Goal: Task Accomplishment & Management: Manage account settings

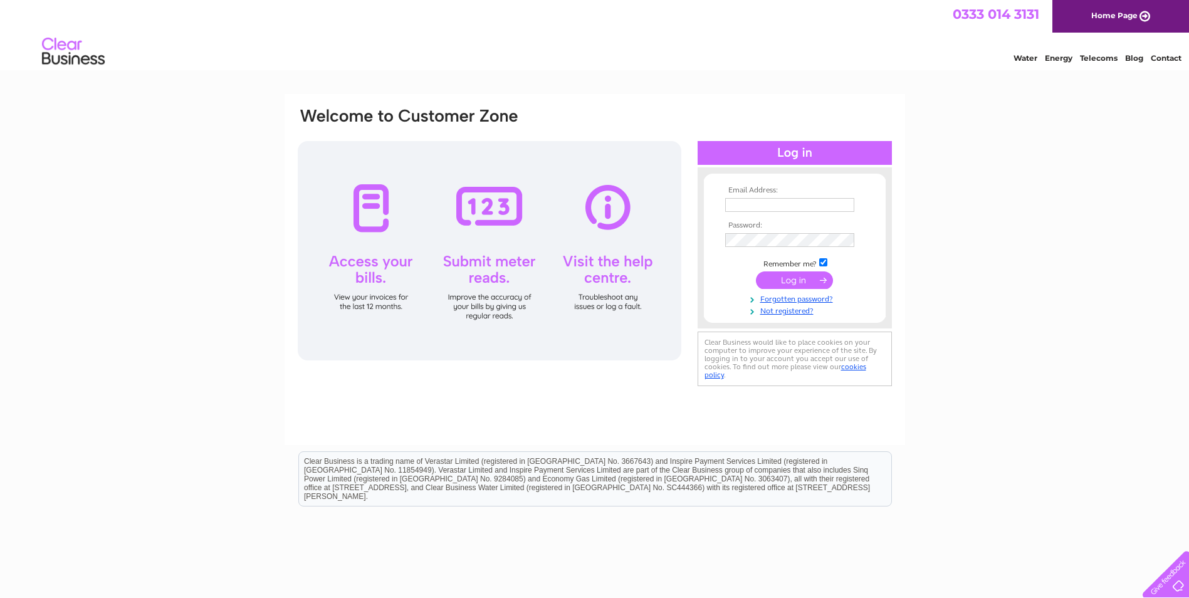
type input "terri@consettaccountants.co.uk"
click at [784, 286] on input "submit" at bounding box center [794, 280] width 77 height 18
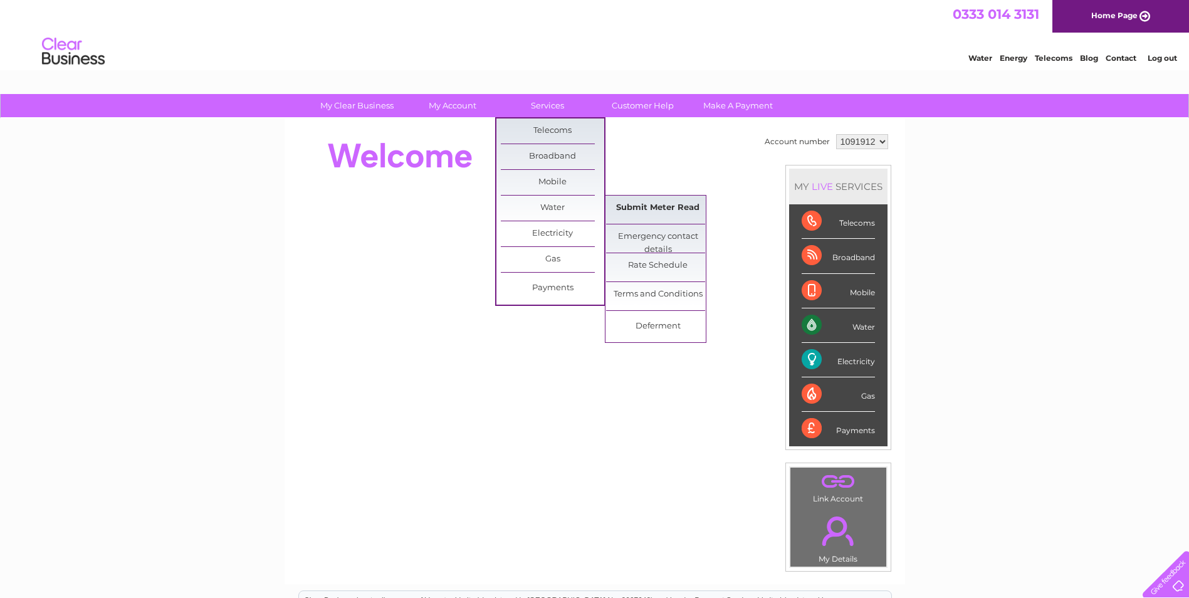
click at [631, 212] on link "Submit Meter Read" at bounding box center [657, 208] width 103 height 25
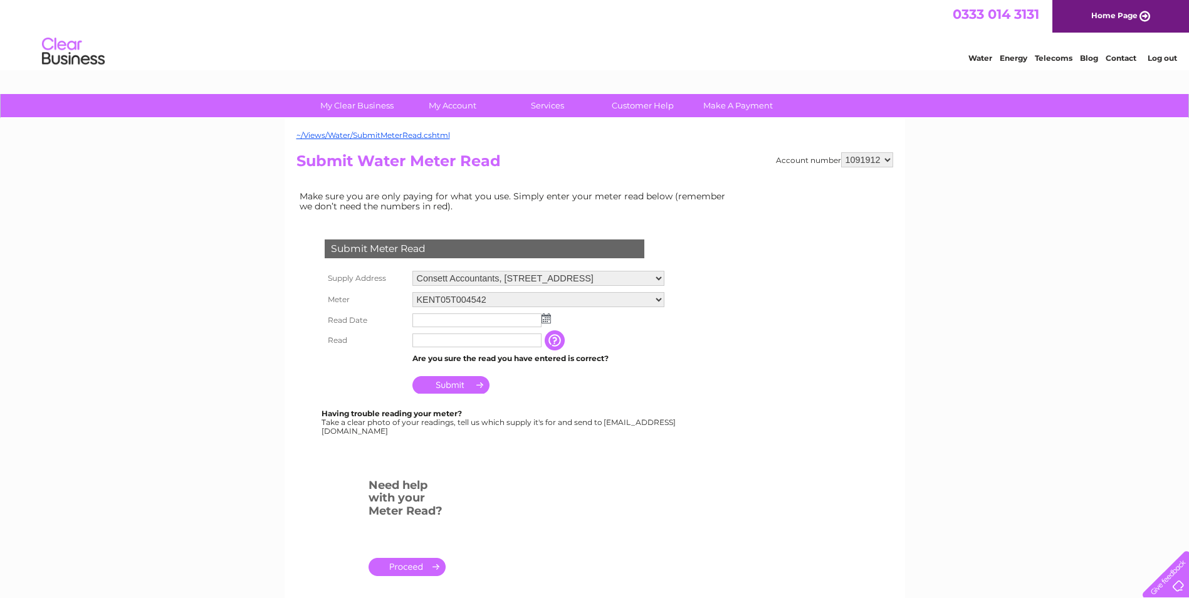
click at [548, 320] on img at bounding box center [545, 318] width 9 height 10
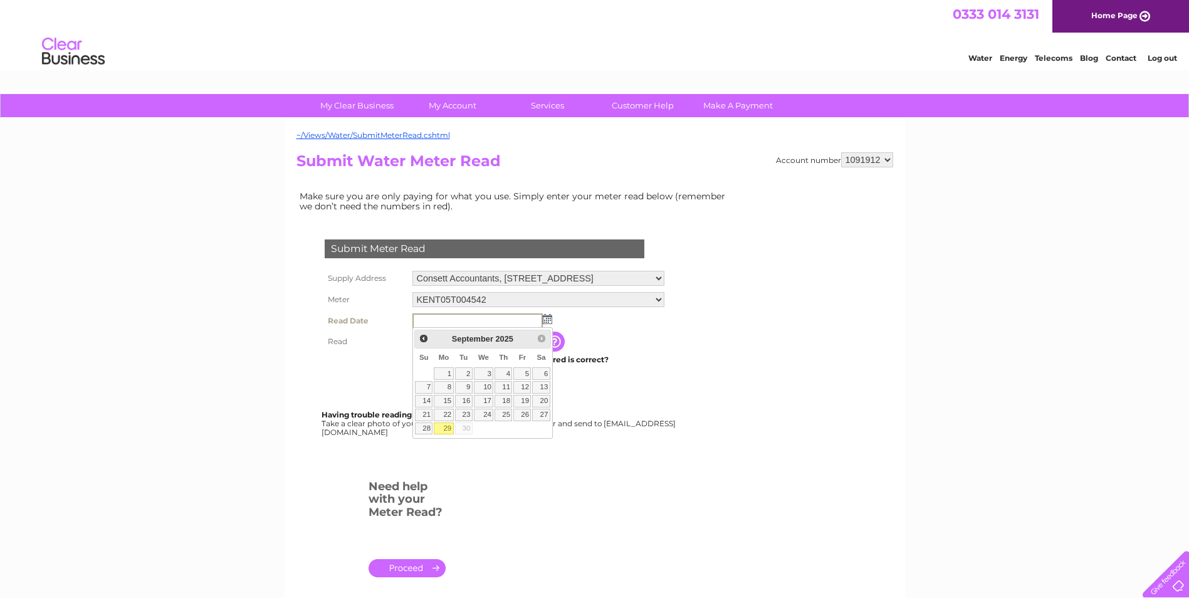
click at [443, 432] on link "29" at bounding box center [443, 428] width 19 height 13
type input "2025/09/29"
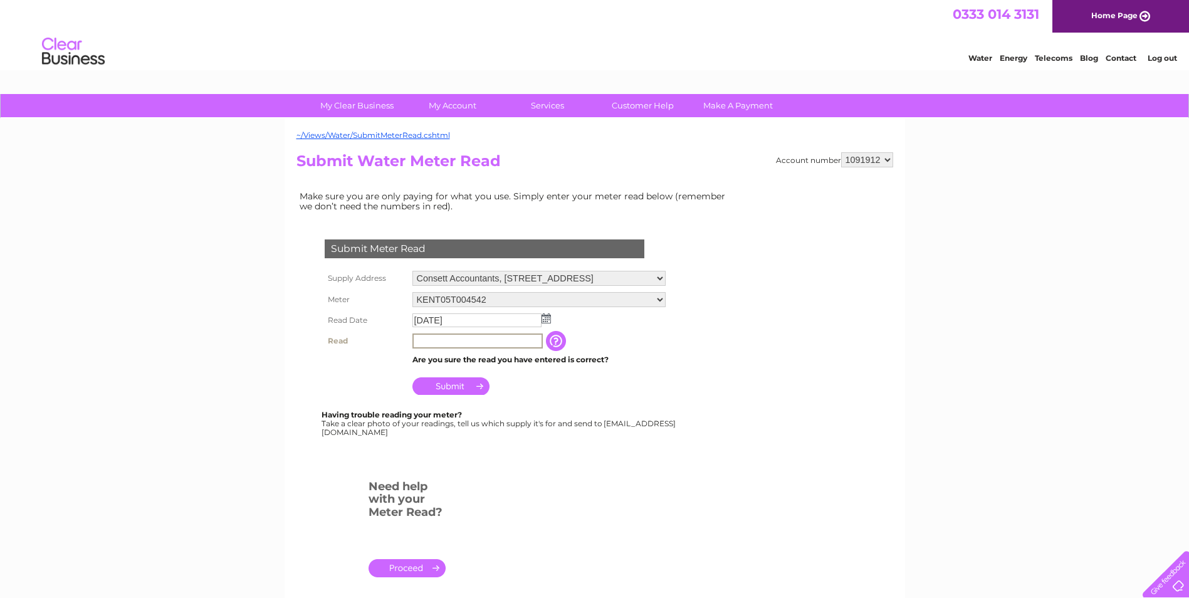
click at [427, 340] on input "text" at bounding box center [477, 340] width 130 height 15
type input "413"
click at [459, 386] on input "Submit" at bounding box center [450, 385] width 77 height 18
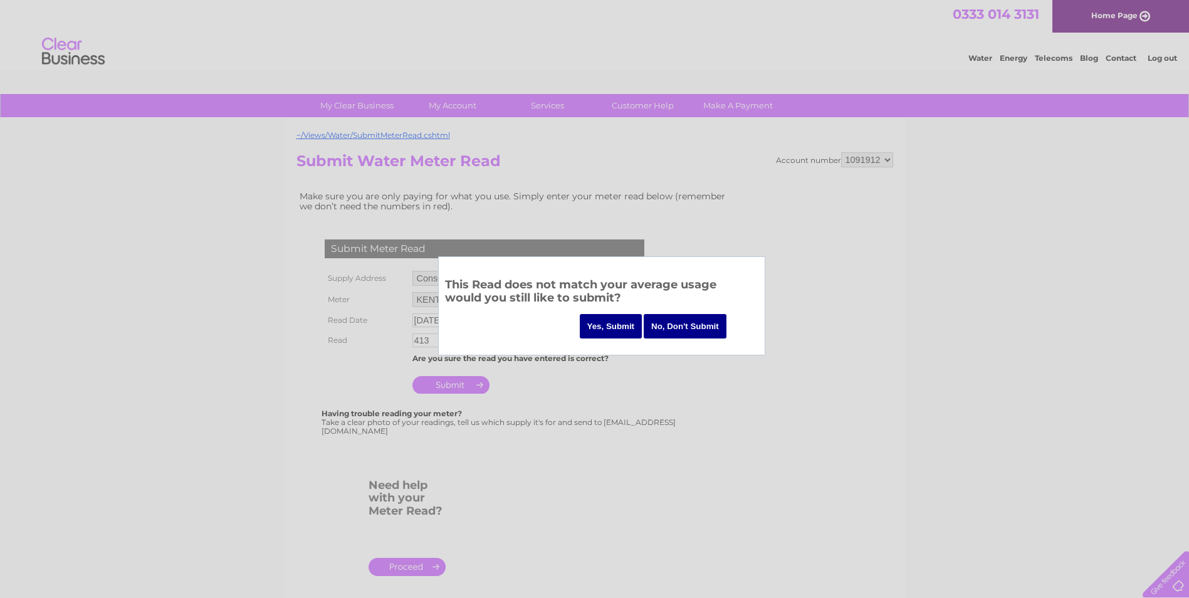
click at [614, 323] on input "Yes, Submit" at bounding box center [611, 326] width 63 height 24
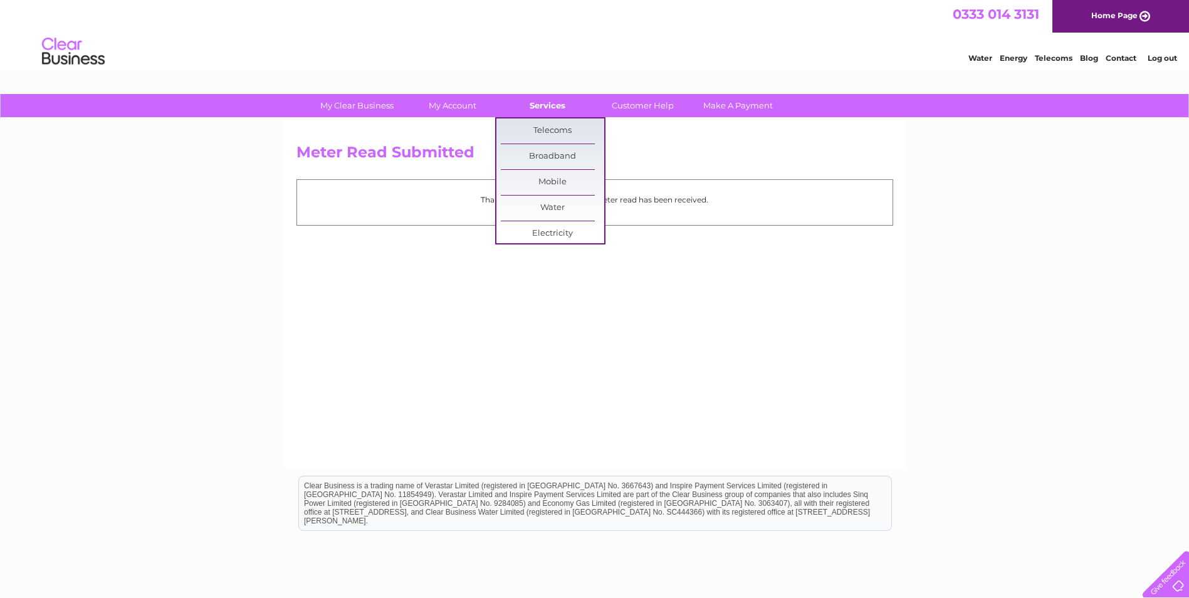
click at [551, 107] on link "Services" at bounding box center [547, 105] width 103 height 23
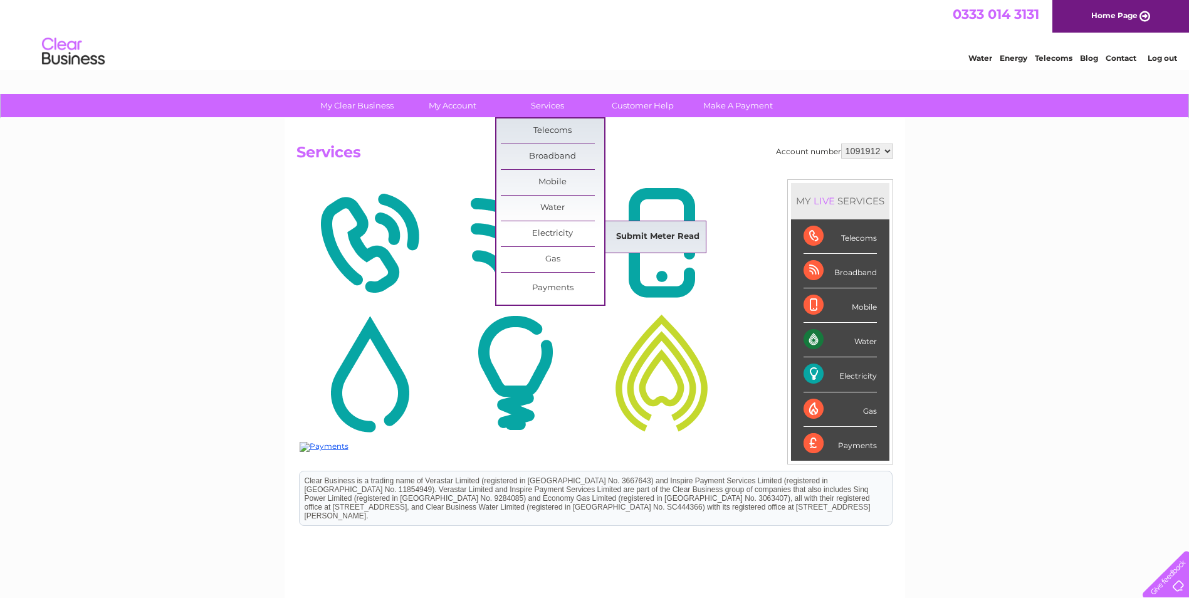
click at [665, 235] on link "Submit Meter Read" at bounding box center [657, 236] width 103 height 25
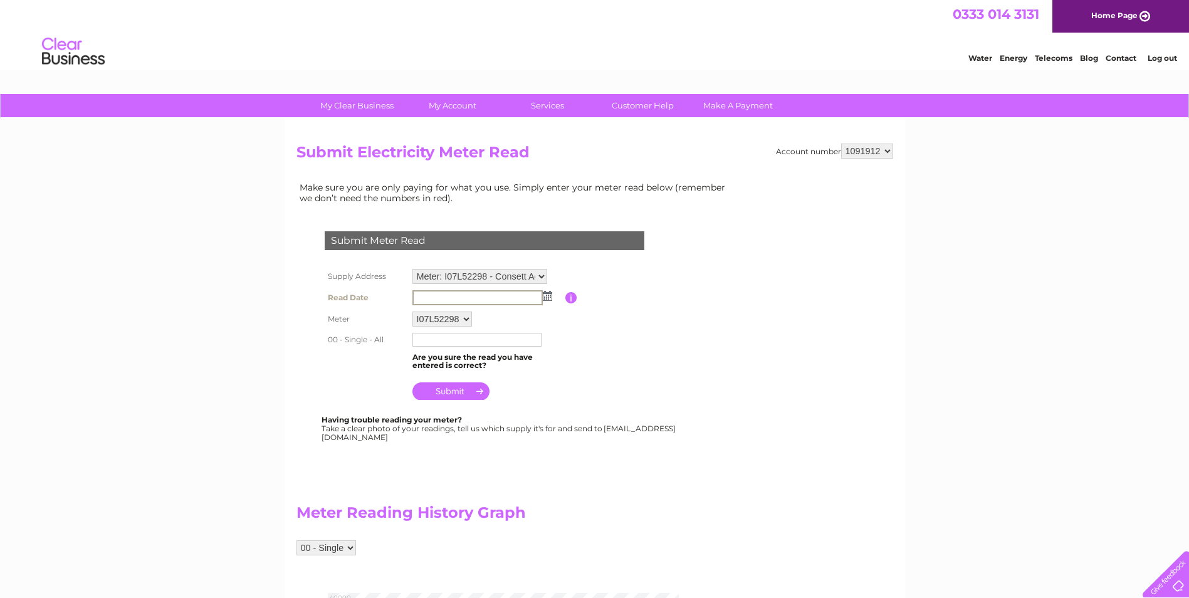
click at [465, 295] on input "text" at bounding box center [477, 297] width 130 height 15
click at [545, 296] on img at bounding box center [547, 296] width 9 height 10
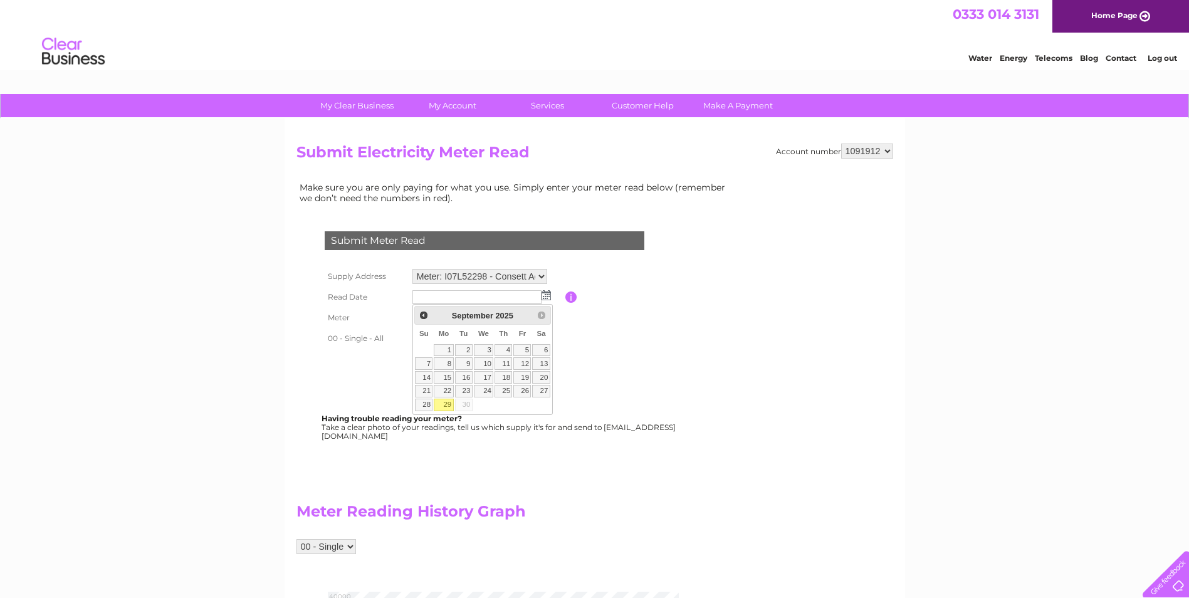
click at [444, 407] on link "29" at bounding box center [443, 405] width 19 height 13
type input "2025/09/29"
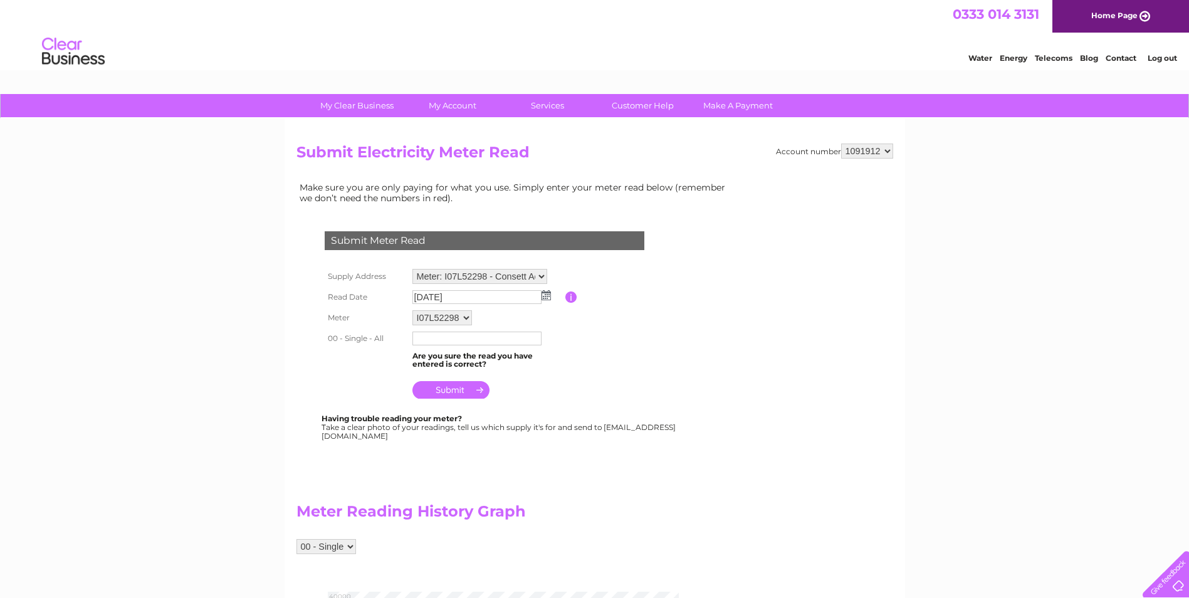
click at [426, 340] on input "text" at bounding box center [476, 338] width 129 height 14
type input "37055"
click at [435, 390] on input "submit" at bounding box center [450, 391] width 77 height 18
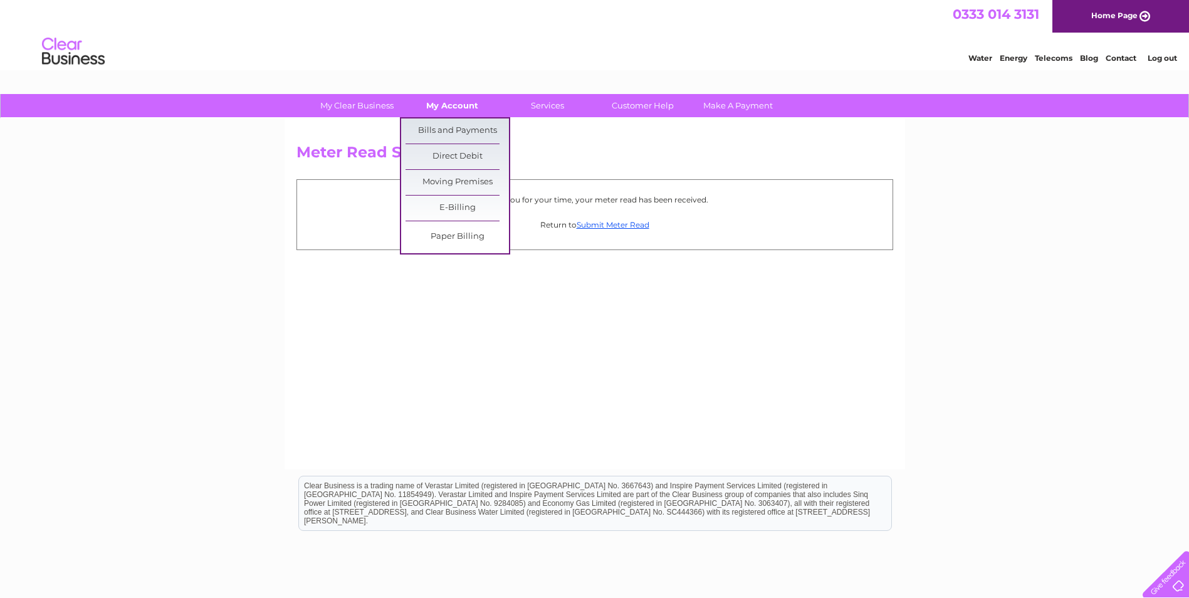
click at [455, 108] on link "My Account" at bounding box center [451, 105] width 103 height 23
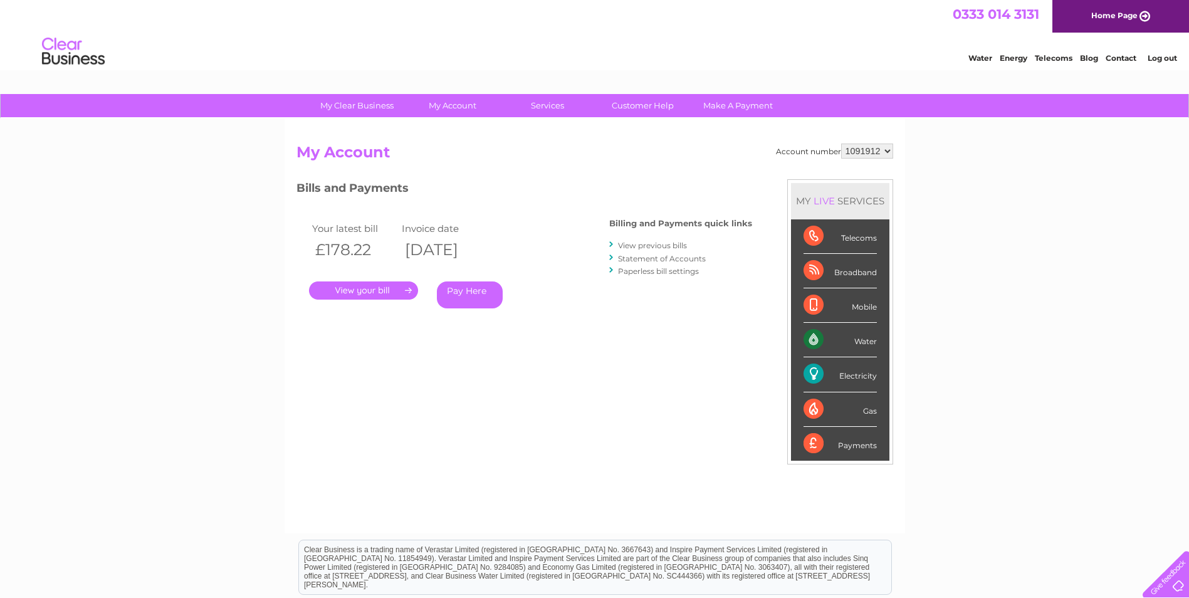
click at [359, 291] on link "." at bounding box center [363, 290] width 109 height 18
click at [390, 288] on link "." at bounding box center [363, 290] width 109 height 18
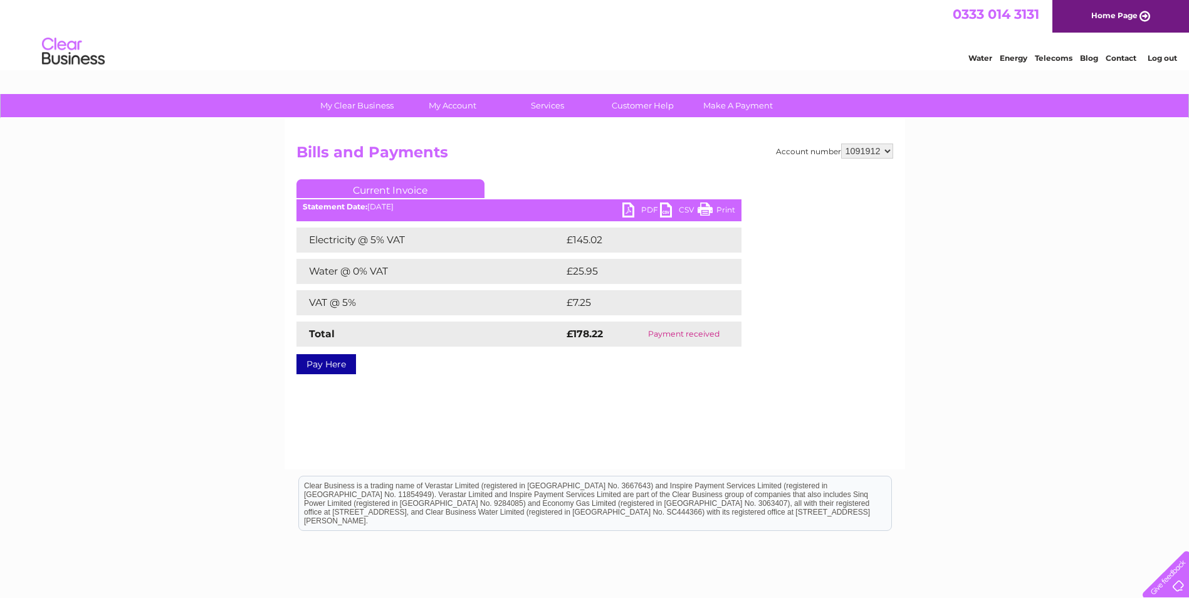
click at [721, 210] on link "Print" at bounding box center [716, 211] width 38 height 18
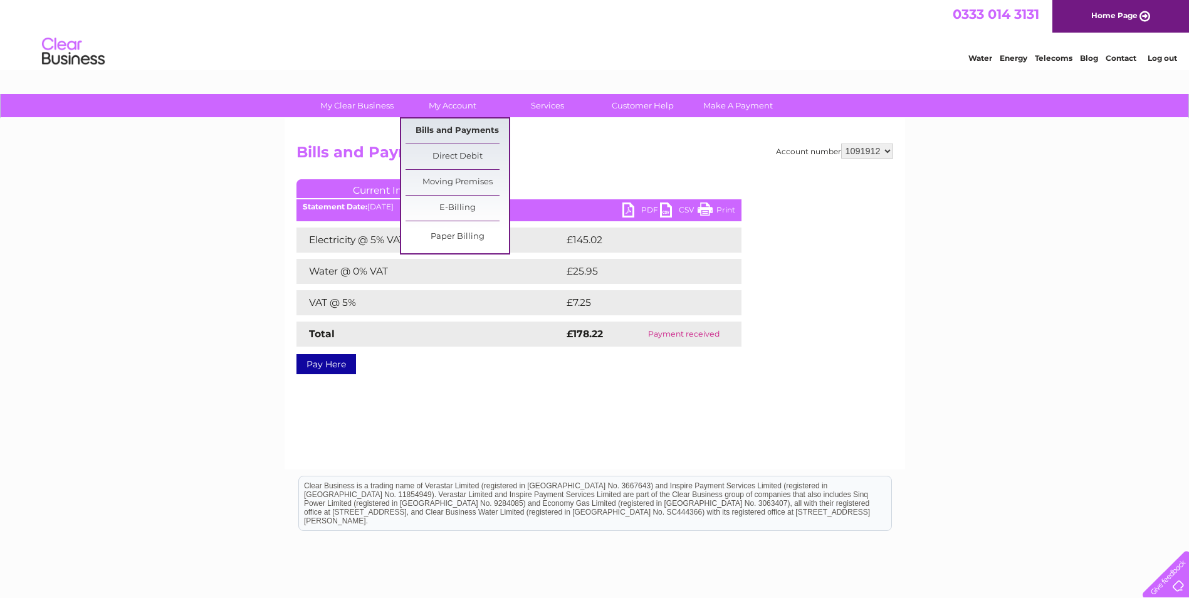
click at [459, 135] on link "Bills and Payments" at bounding box center [456, 130] width 103 height 25
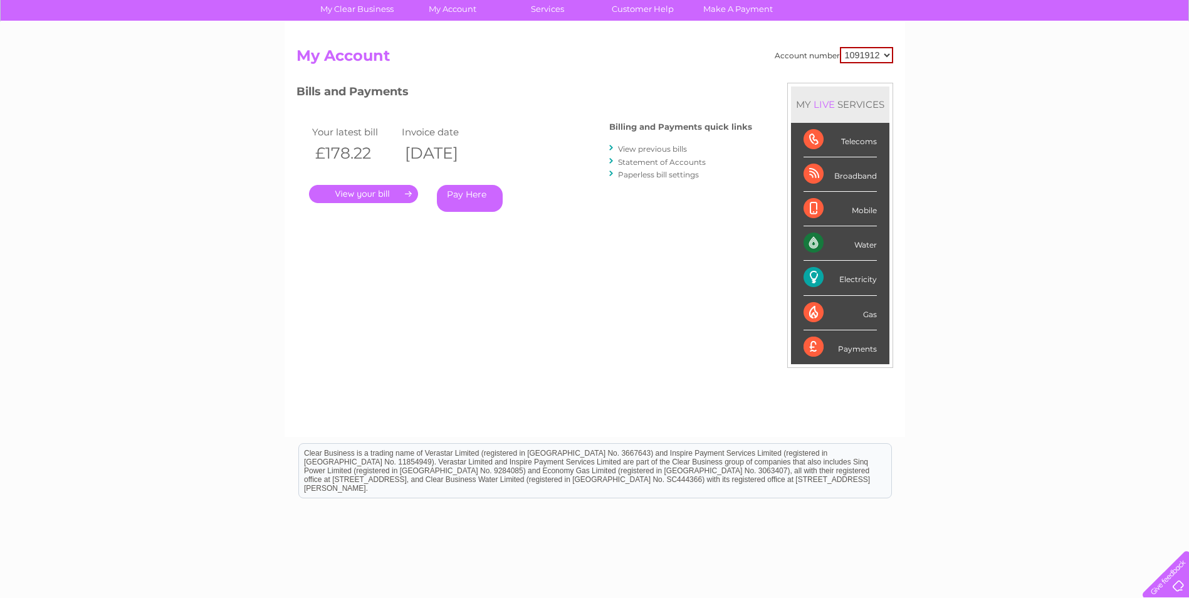
scroll to position [34, 0]
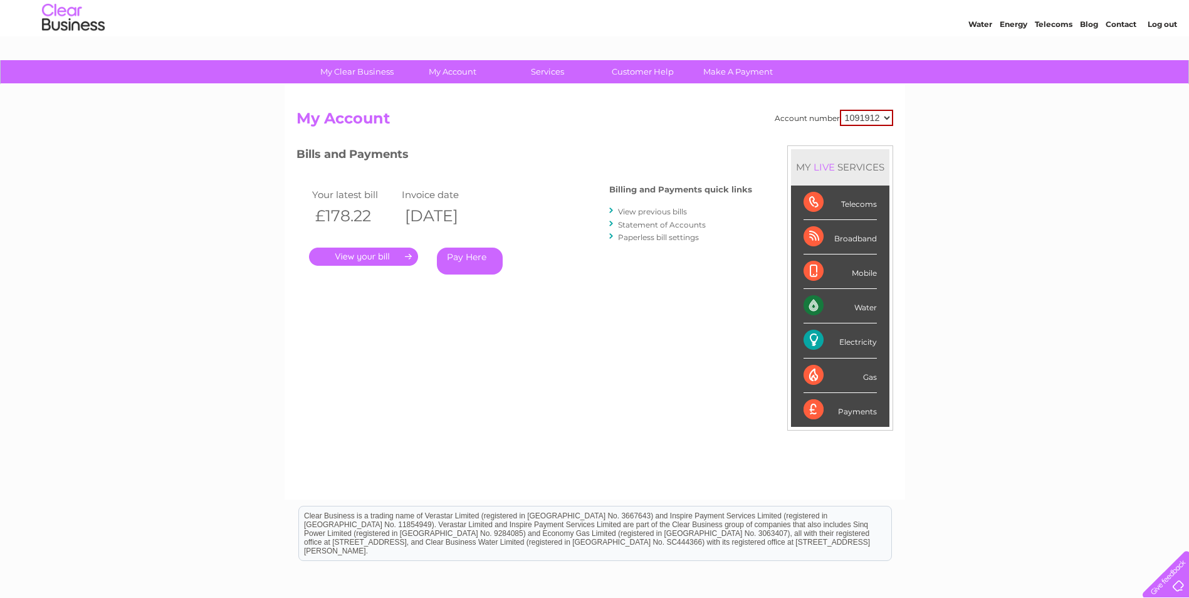
click at [635, 212] on link "View previous bills" at bounding box center [652, 211] width 69 height 9
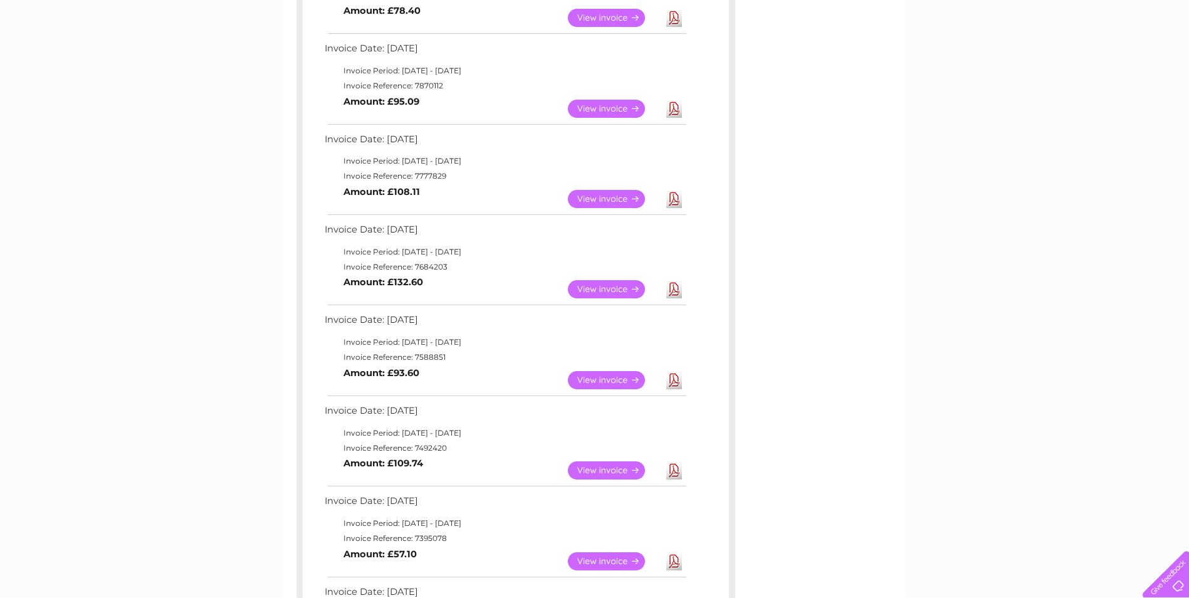
scroll to position [188, 0]
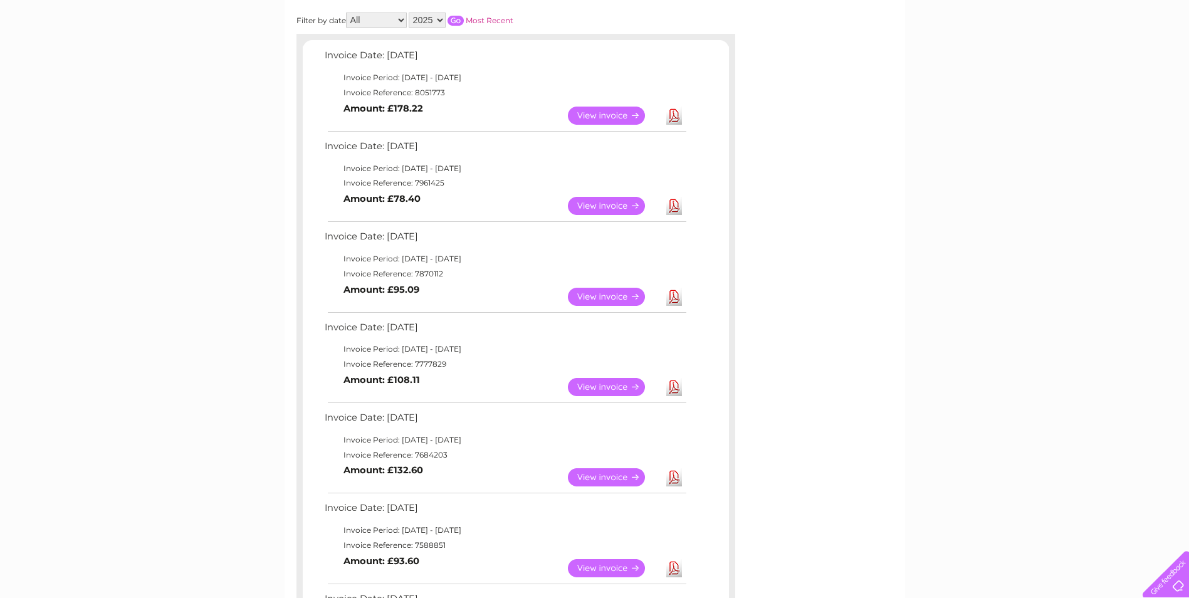
click at [587, 207] on link "View" at bounding box center [614, 206] width 92 height 18
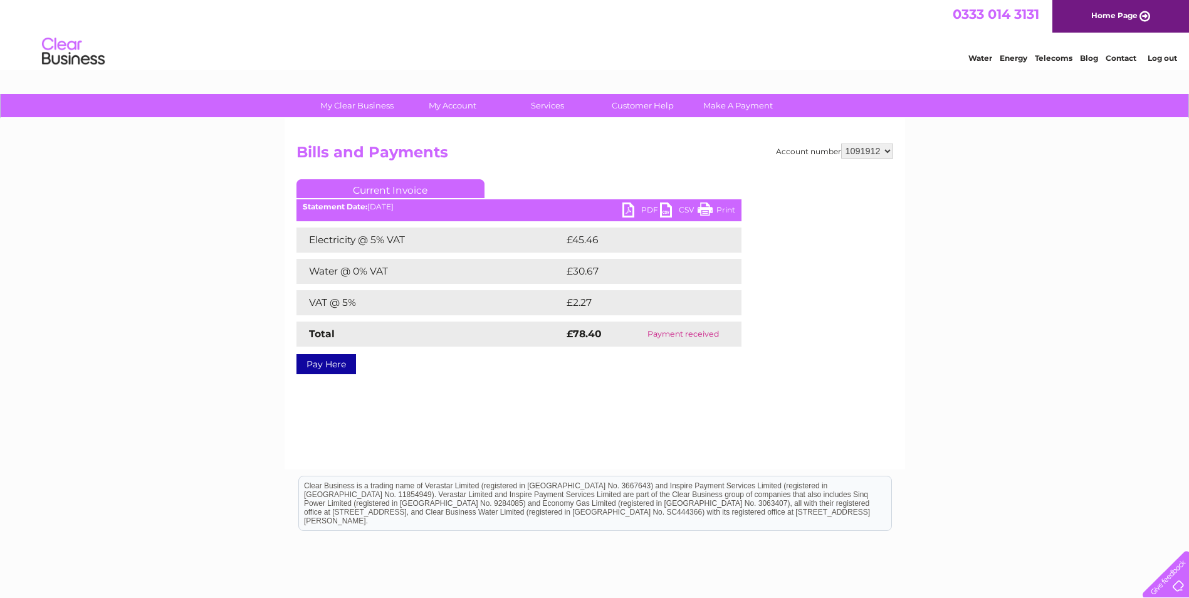
drag, startPoint x: 726, startPoint y: 212, endPoint x: 53, endPoint y: 92, distance: 684.2
click at [726, 212] on link "Print" at bounding box center [716, 211] width 38 height 18
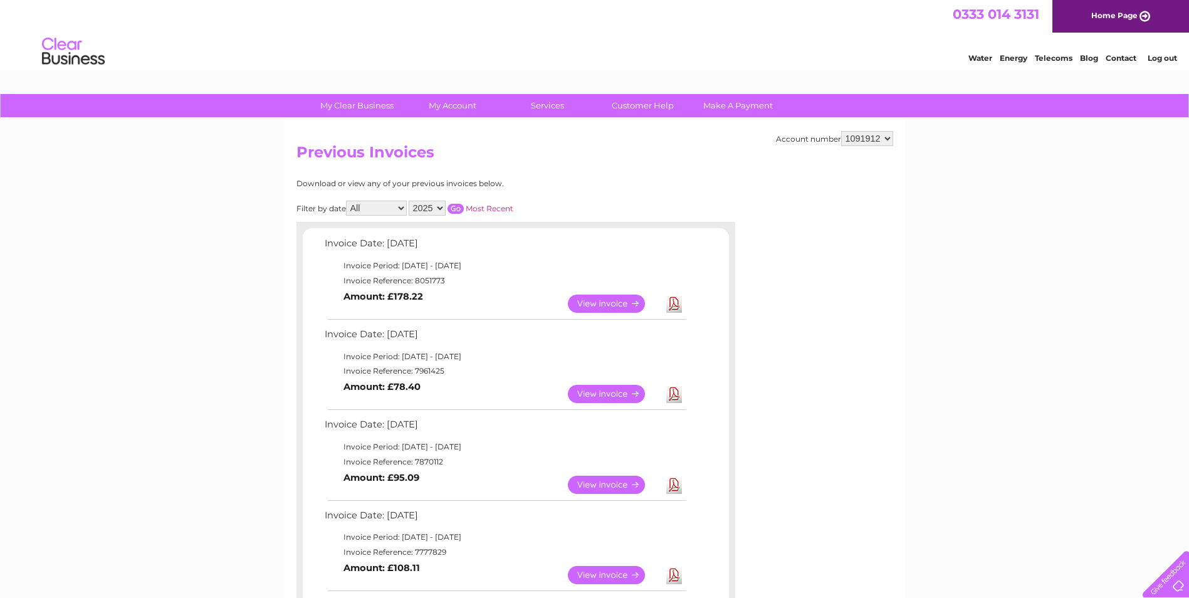
click at [439, 211] on select "2025 2024 2023 2022" at bounding box center [427, 208] width 37 height 15
select select "2024"
click at [410, 201] on select "2025 2024 2023 2022" at bounding box center [427, 208] width 37 height 15
click at [456, 208] on input "button" at bounding box center [455, 209] width 16 height 10
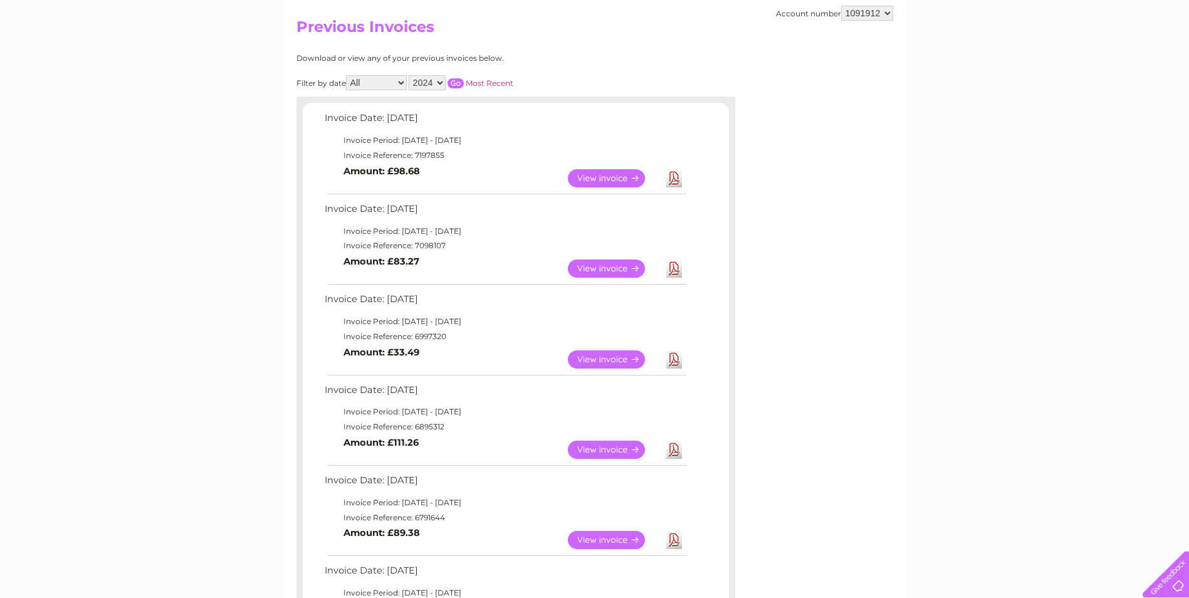
scroll to position [188, 0]
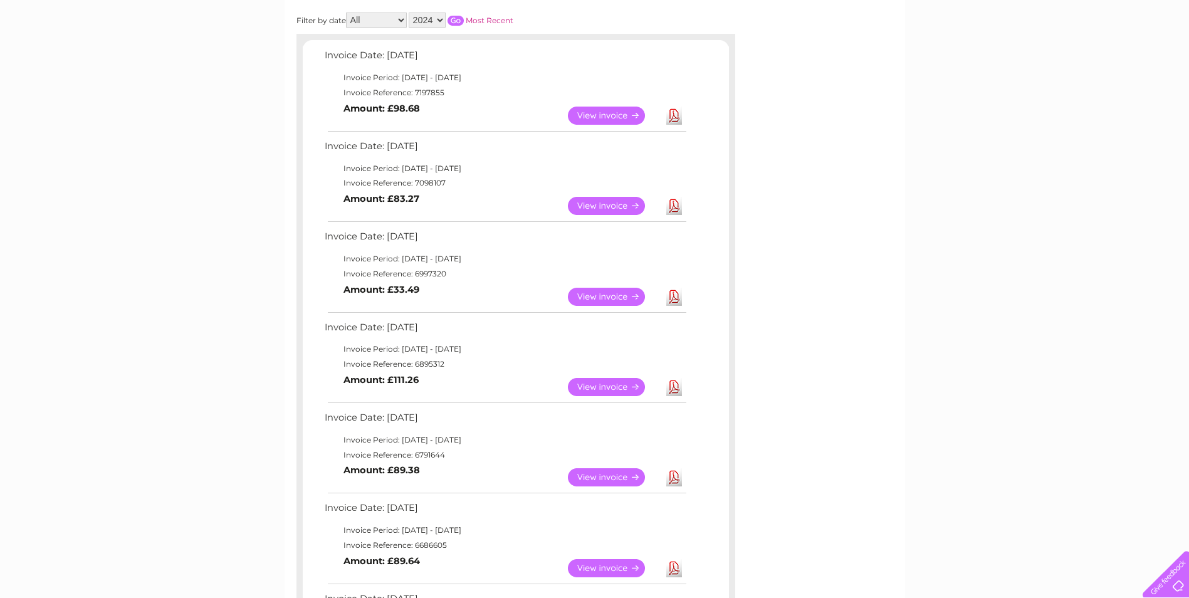
click at [585, 383] on link "View" at bounding box center [614, 387] width 92 height 18
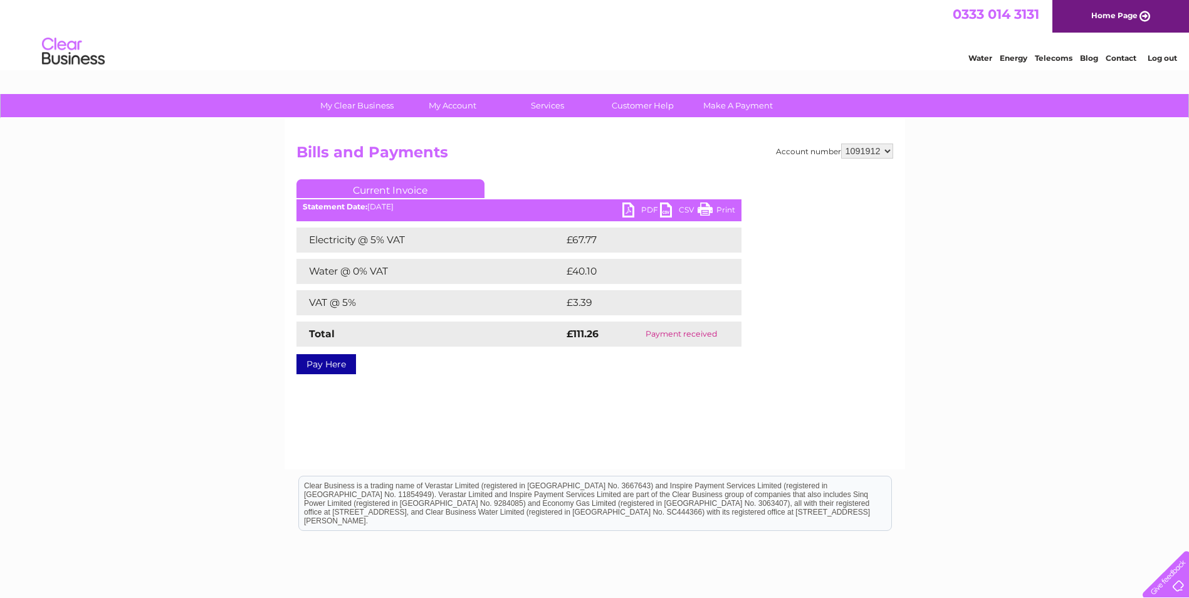
click at [722, 209] on link "Print" at bounding box center [716, 211] width 38 height 18
click at [1154, 58] on link "Log out" at bounding box center [1161, 57] width 29 height 9
